Goal: Transaction & Acquisition: Purchase product/service

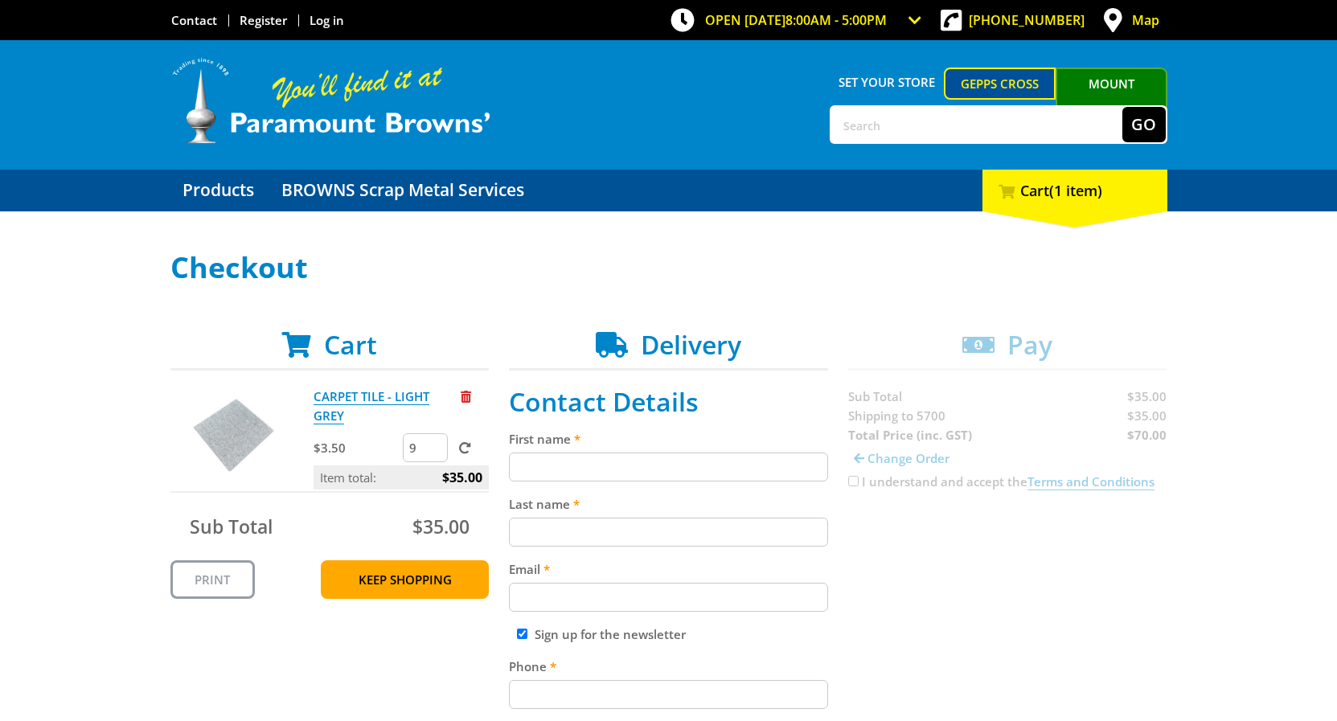
click at [440, 449] on input "9" at bounding box center [425, 447] width 45 height 29
click at [435, 445] on input "10" at bounding box center [425, 447] width 45 height 29
click at [435, 445] on input "11" at bounding box center [425, 447] width 45 height 29
click at [435, 445] on input "12" at bounding box center [425, 447] width 45 height 29
click at [435, 445] on input "13" at bounding box center [425, 447] width 45 height 29
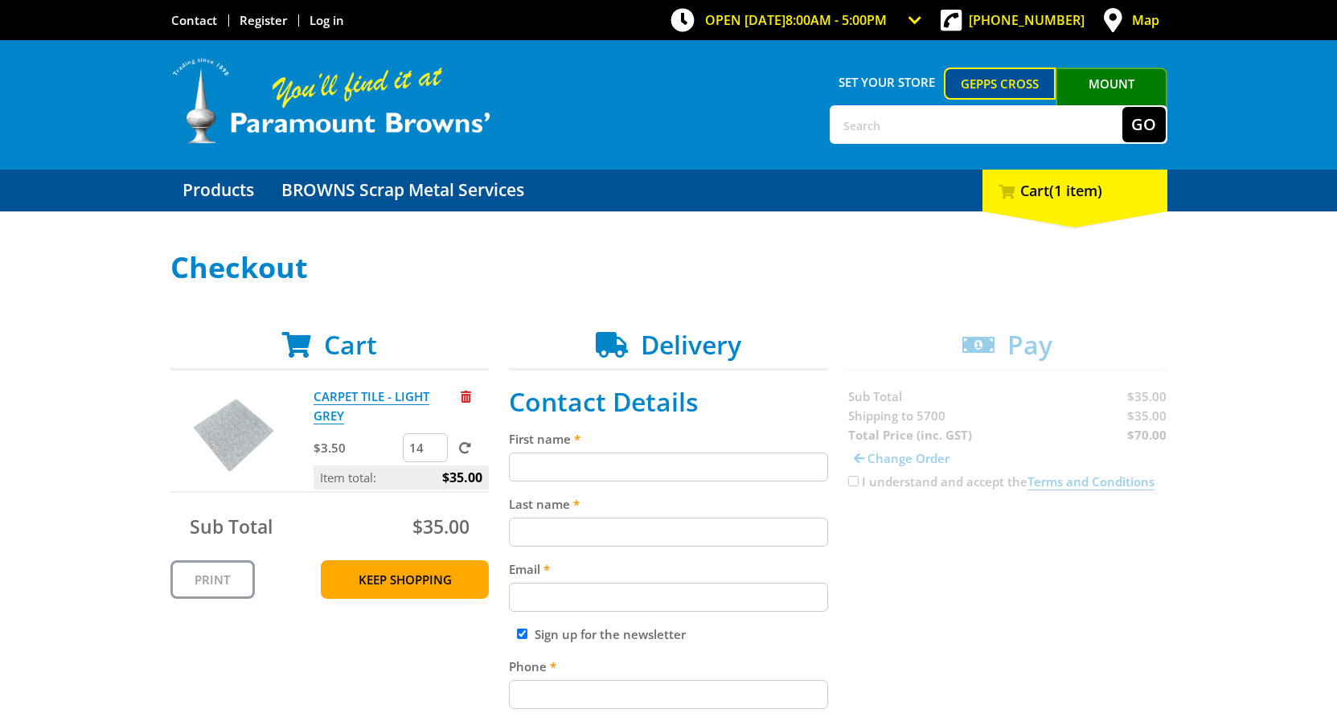
click at [435, 445] on input "14" at bounding box center [425, 447] width 45 height 29
click at [435, 445] on input "15" at bounding box center [425, 447] width 45 height 29
click at [435, 445] on input "16" at bounding box center [425, 447] width 45 height 29
click at [418, 452] on input "16" at bounding box center [425, 447] width 45 height 29
drag, startPoint x: 425, startPoint y: 449, endPoint x: 387, endPoint y: 448, distance: 37.8
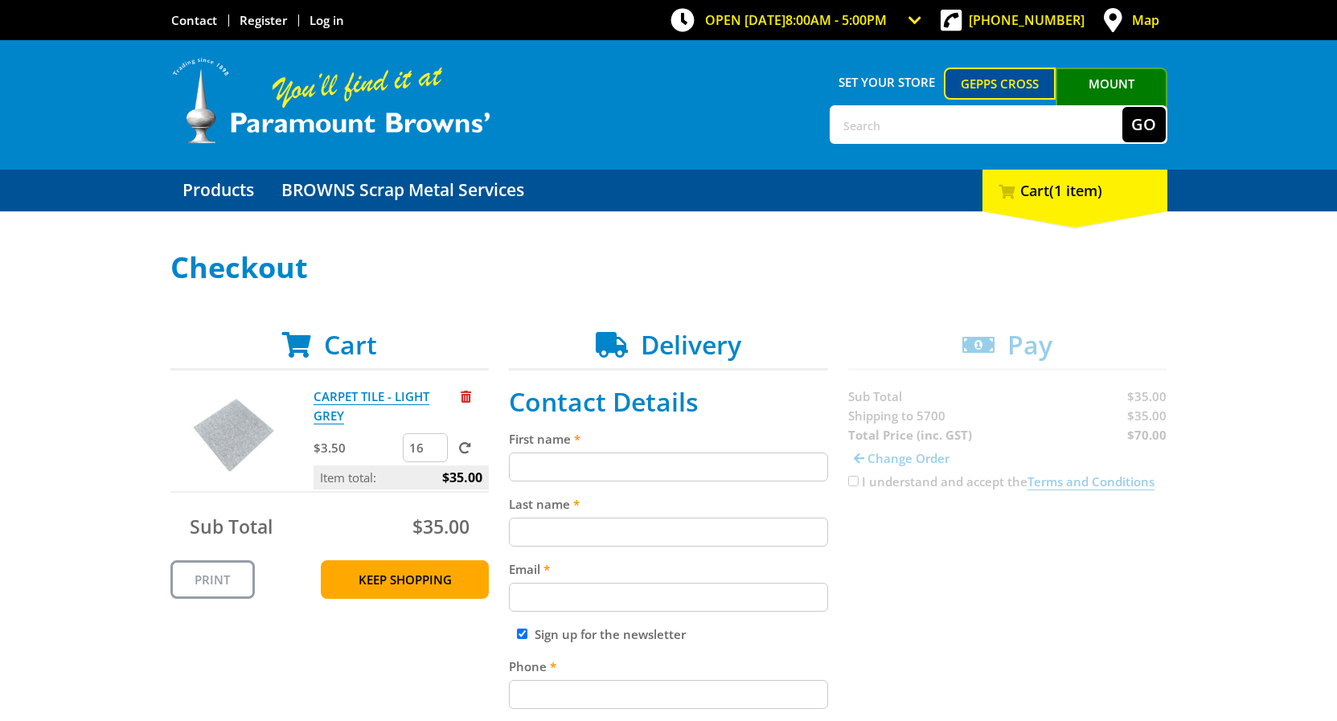
click at [403, 448] on input "16" at bounding box center [425, 447] width 45 height 29
type input "180"
click at [466, 448] on span at bounding box center [465, 448] width 12 height 12
click at [0, 0] on input "submit" at bounding box center [0, 0] width 0 height 0
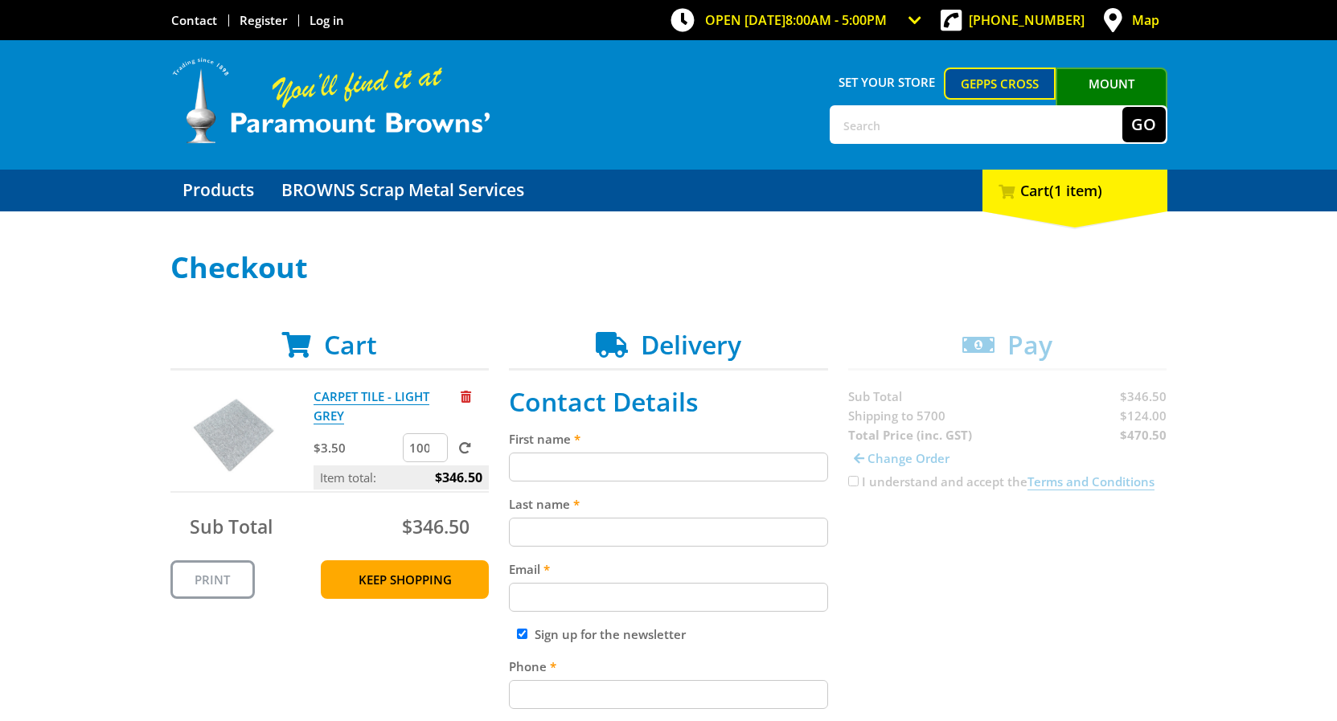
click at [437, 444] on input "100" at bounding box center [425, 447] width 45 height 29
click at [437, 444] on input "101" at bounding box center [425, 447] width 45 height 29
click at [437, 444] on input "102" at bounding box center [425, 447] width 45 height 29
click at [437, 444] on input "104" at bounding box center [425, 447] width 45 height 29
click at [437, 444] on input "168" at bounding box center [425, 447] width 45 height 29
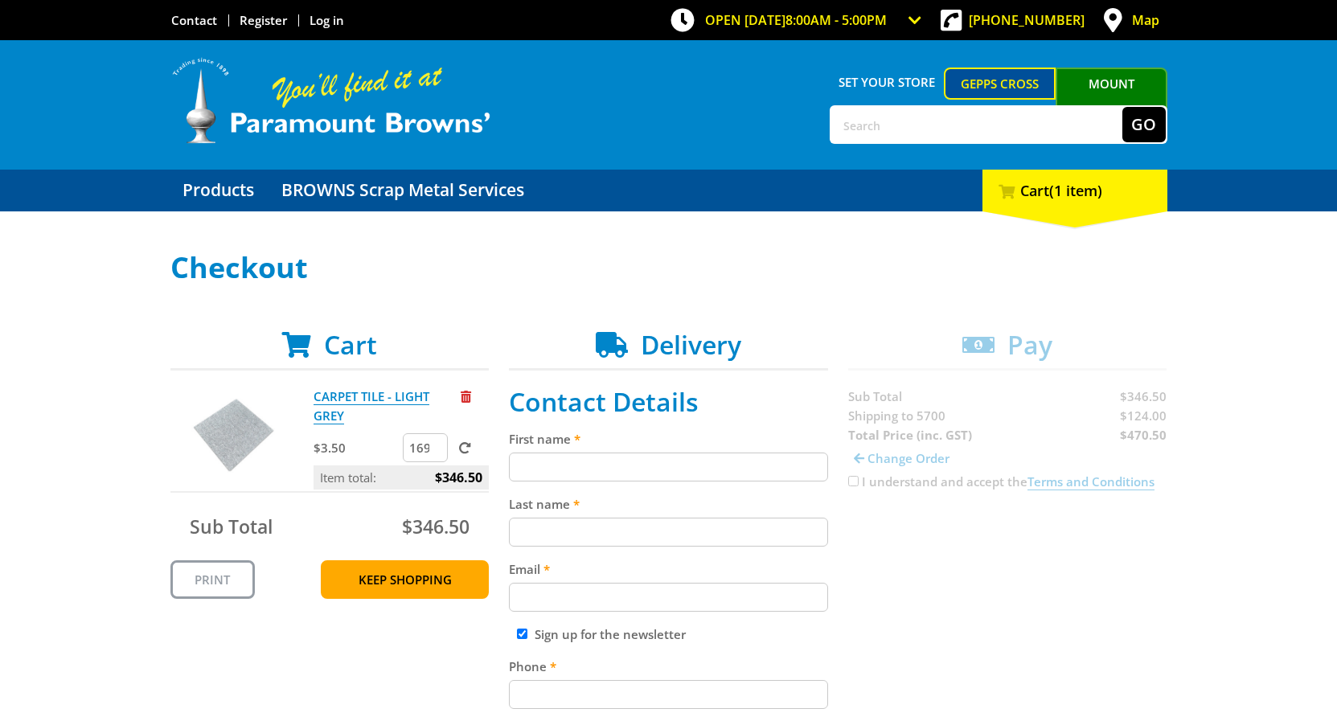
click at [437, 444] on input "169" at bounding box center [425, 447] width 45 height 29
click at [437, 444] on input "170" at bounding box center [425, 447] width 45 height 29
click at [437, 444] on input "171" at bounding box center [425, 447] width 45 height 29
click at [437, 444] on input "172" at bounding box center [425, 447] width 45 height 29
click at [437, 444] on input "173" at bounding box center [425, 447] width 45 height 29
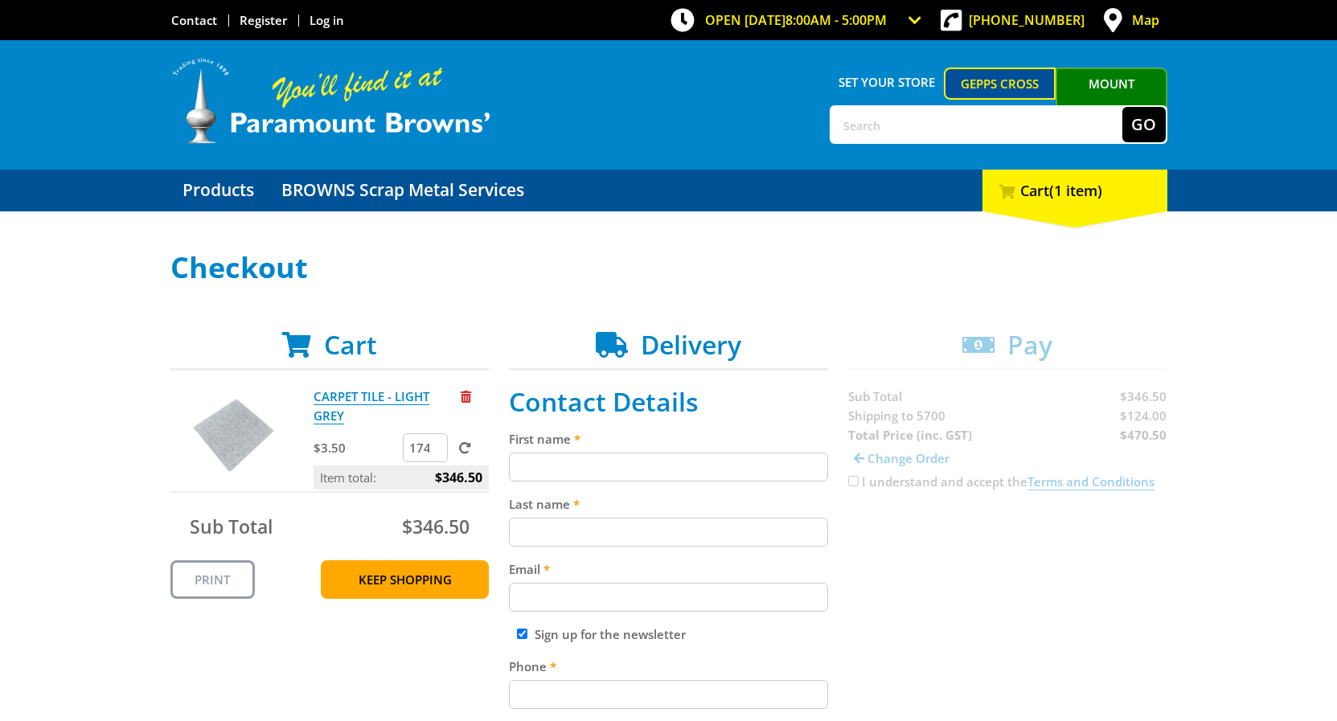
click at [437, 444] on input "174" at bounding box center [425, 447] width 45 height 29
click at [437, 444] on input "175" at bounding box center [425, 447] width 45 height 29
click at [437, 444] on input "176" at bounding box center [425, 447] width 45 height 29
click at [437, 444] on input "177" at bounding box center [425, 447] width 45 height 29
click at [437, 444] on input "178" at bounding box center [425, 447] width 45 height 29
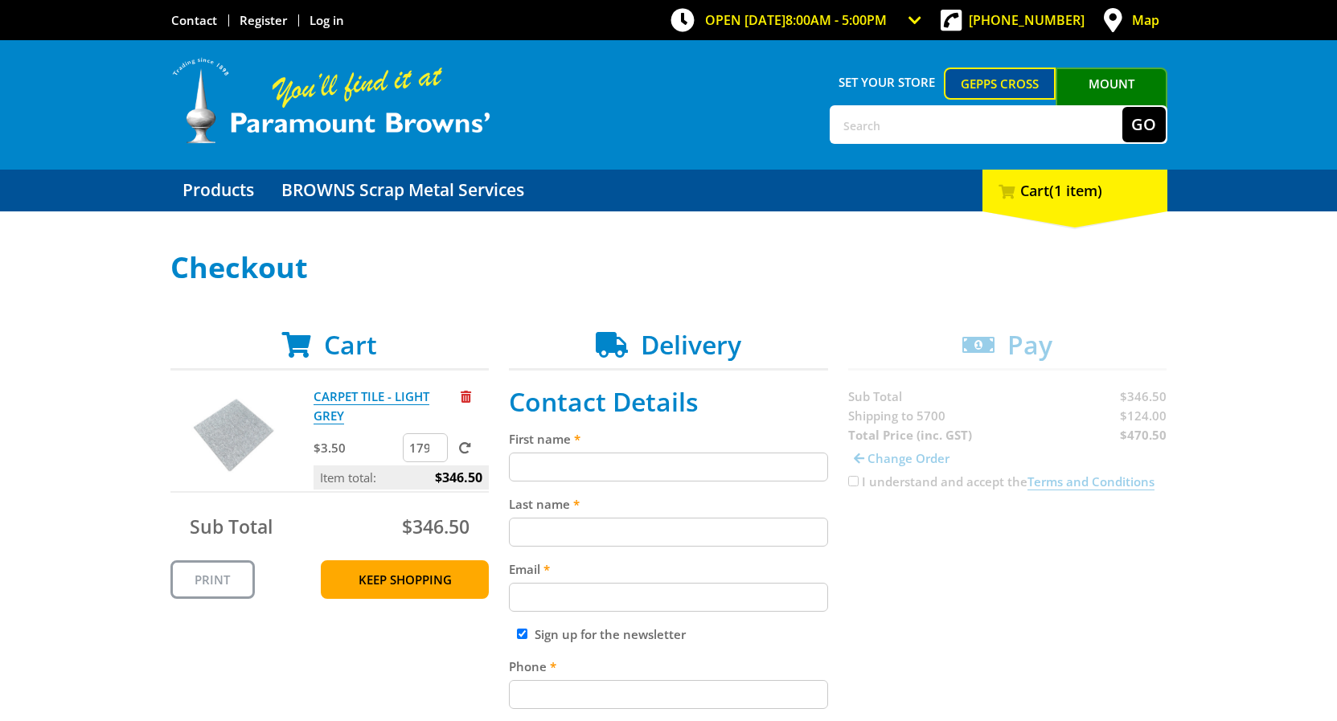
click at [437, 444] on input "179" at bounding box center [425, 447] width 45 height 29
type input "180"
click at [437, 444] on input "180" at bounding box center [425, 447] width 45 height 29
click at [459, 447] on label at bounding box center [461, 448] width 20 height 16
click at [0, 0] on input "submit" at bounding box center [0, 0] width 0 height 0
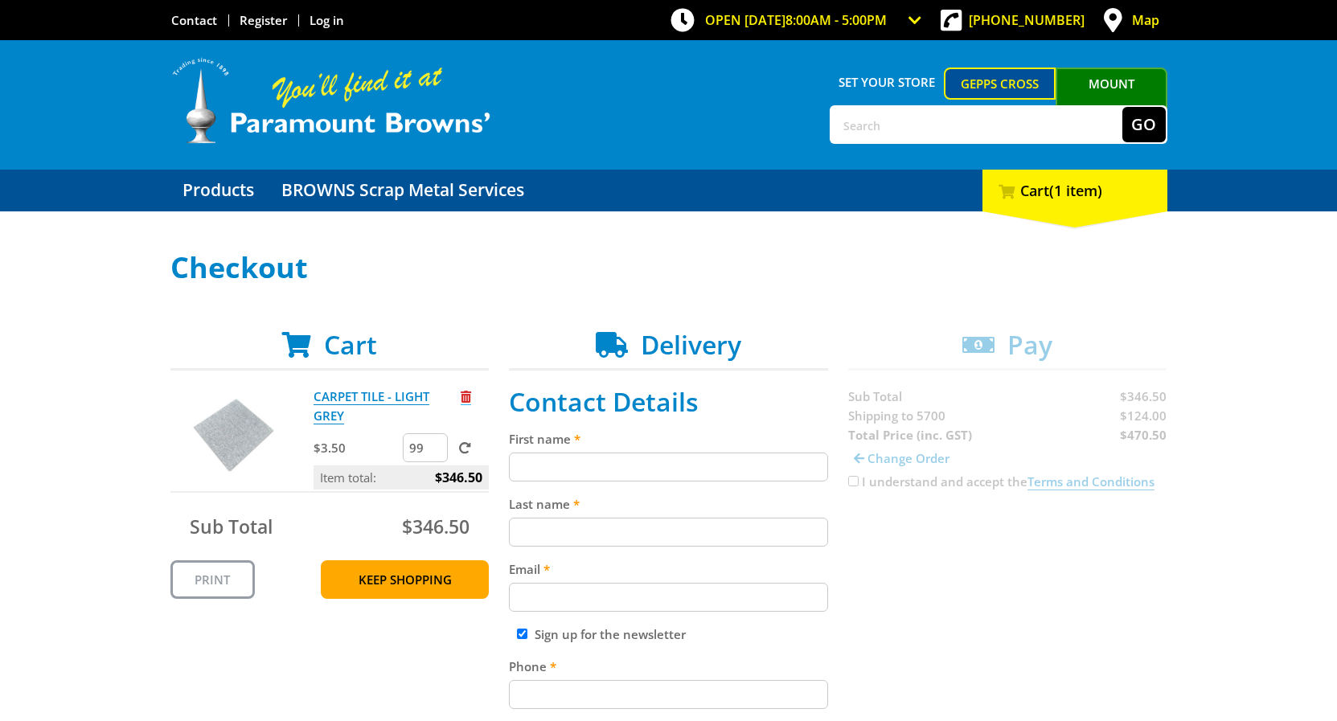
click at [464, 404] on link "Remove from cart" at bounding box center [466, 396] width 10 height 17
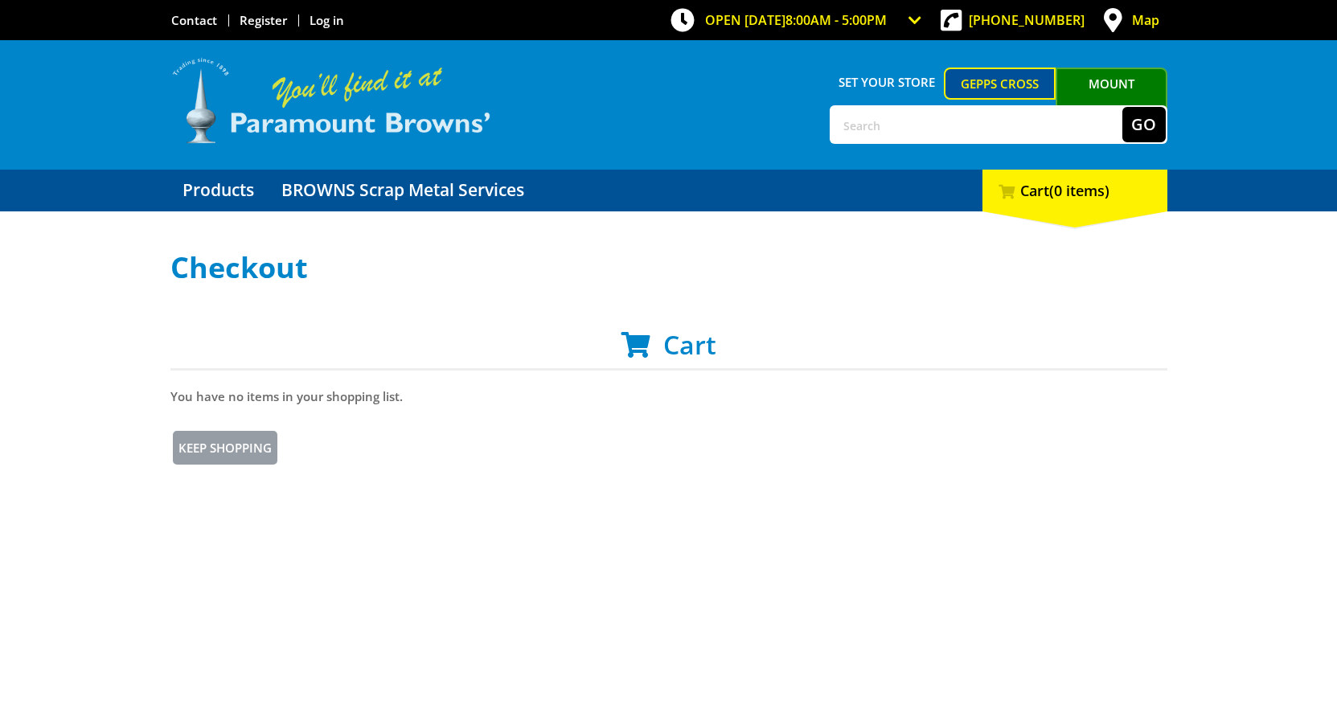
click at [273, 109] on img at bounding box center [331, 100] width 322 height 89
